Goal: Task Accomplishment & Management: Manage account settings

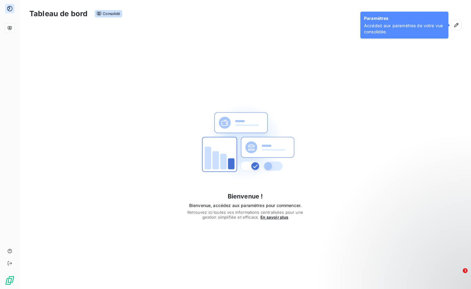
click at [305, 190] on div "Bienvenue ! Bienvenue, accédez aux paramètres pour commencer. Retrouvez ici tou…" at bounding box center [246, 157] width 452 height 246
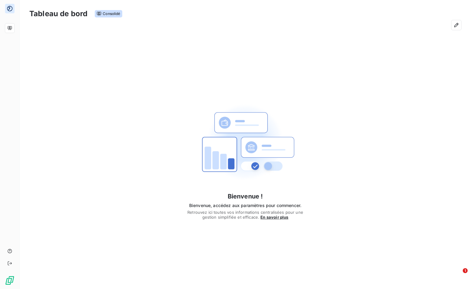
click at [269, 218] on span "En savoir plus" at bounding box center [275, 217] width 28 height 5
click at [109, 14] on span "Consolidé" at bounding box center [108, 13] width 27 height 7
click at [272, 215] on span "En savoir plus" at bounding box center [275, 217] width 28 height 5
click at [242, 191] on h4 "Bienvenue !" at bounding box center [245, 196] width 117 height 10
click at [303, 110] on div "Bienvenue ! Bienvenue, accédez aux paramètres pour commencer. Retrouvez ici tou…" at bounding box center [245, 157] width 117 height 126
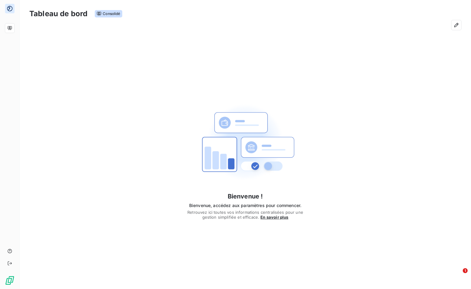
click at [271, 155] on img at bounding box center [246, 143] width 98 height 98
click at [457, 25] on icon "button" at bounding box center [456, 25] width 6 height 6
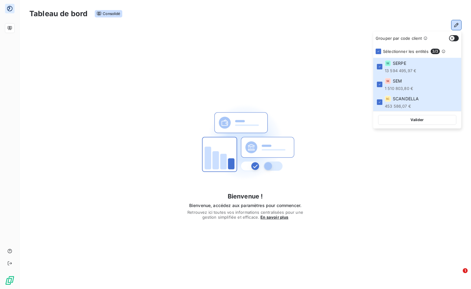
click at [414, 123] on button "Valider" at bounding box center [417, 120] width 78 height 10
click at [340, 12] on div "Tableau de bord Consolidé" at bounding box center [245, 13] width 432 height 13
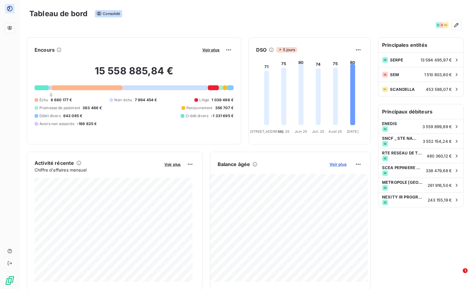
click at [330, 162] on span "Voir plus" at bounding box center [338, 164] width 17 height 5
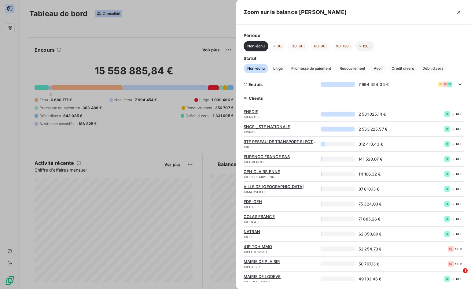
click at [368, 47] on button "> 120 j" at bounding box center [365, 46] width 19 height 10
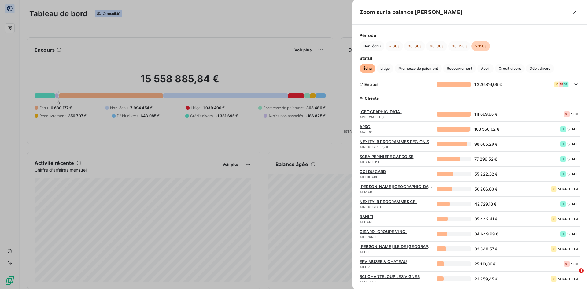
click at [387, 111] on span "[GEOGRAPHIC_DATA]" at bounding box center [396, 111] width 73 height 5
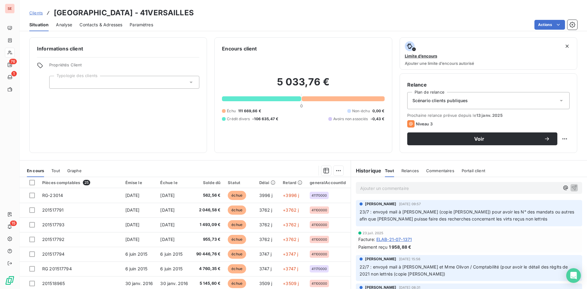
scroll to position [24, 0]
